Goal: Information Seeking & Learning: Learn about a topic

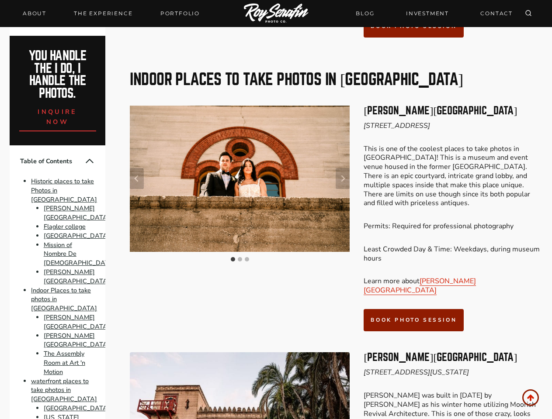
click at [276, 210] on div at bounding box center [240, 185] width 220 height 159
click at [528, 14] on icon "Search" at bounding box center [528, 13] width 7 height 7
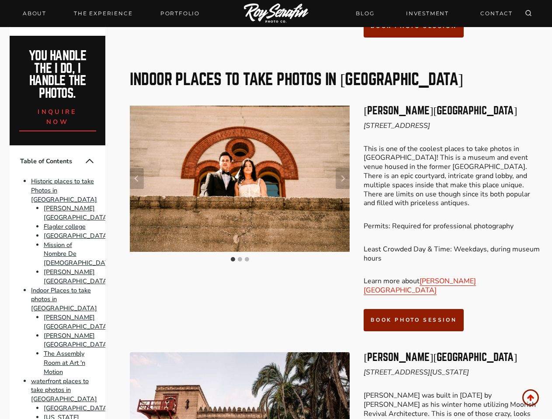
click at [343, 135] on div at bounding box center [276, 209] width 552 height 419
click at [239, 135] on img "1 of 3" at bounding box center [240, 179] width 220 height 146
click at [233, 257] on button "Go to slide 1" at bounding box center [233, 259] width 4 height 4
click at [240, 257] on button "Go to slide 2" at bounding box center [240, 259] width 4 height 4
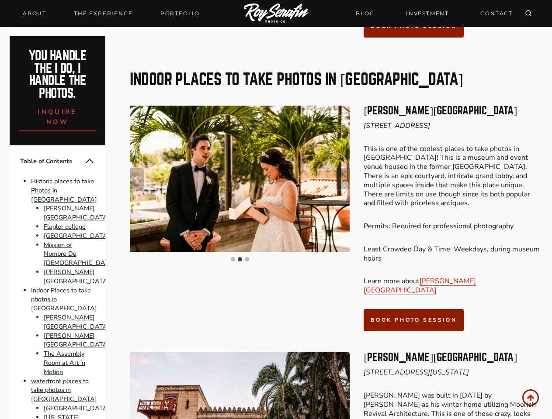
click at [247, 257] on button "Go to slide 3" at bounding box center [247, 259] width 4 height 4
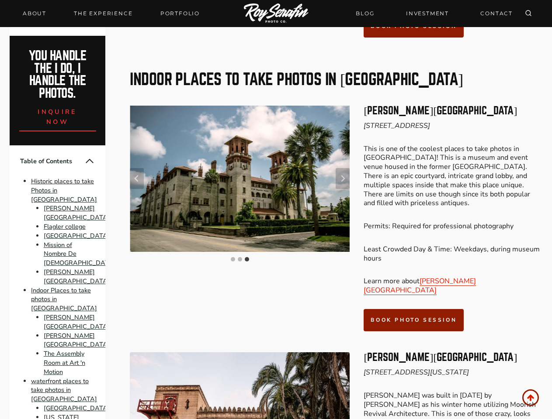
click at [84, 161] on button "Collapse Table of Contents" at bounding box center [89, 161] width 10 height 10
